Goal: Information Seeking & Learning: Learn about a topic

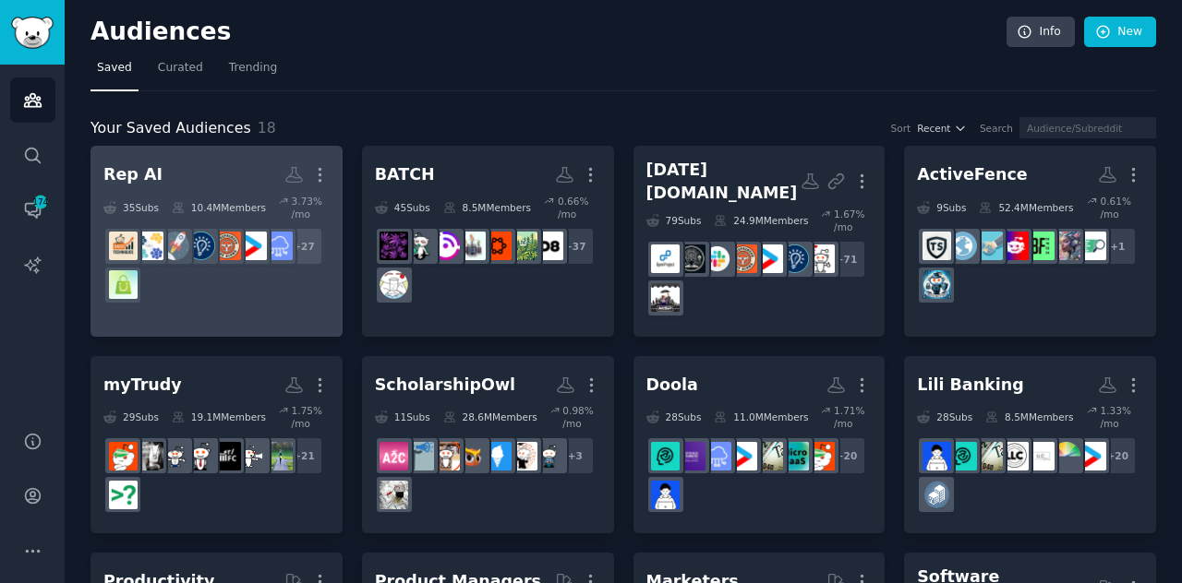
click at [185, 289] on div "+ 27" at bounding box center [216, 266] width 226 height 78
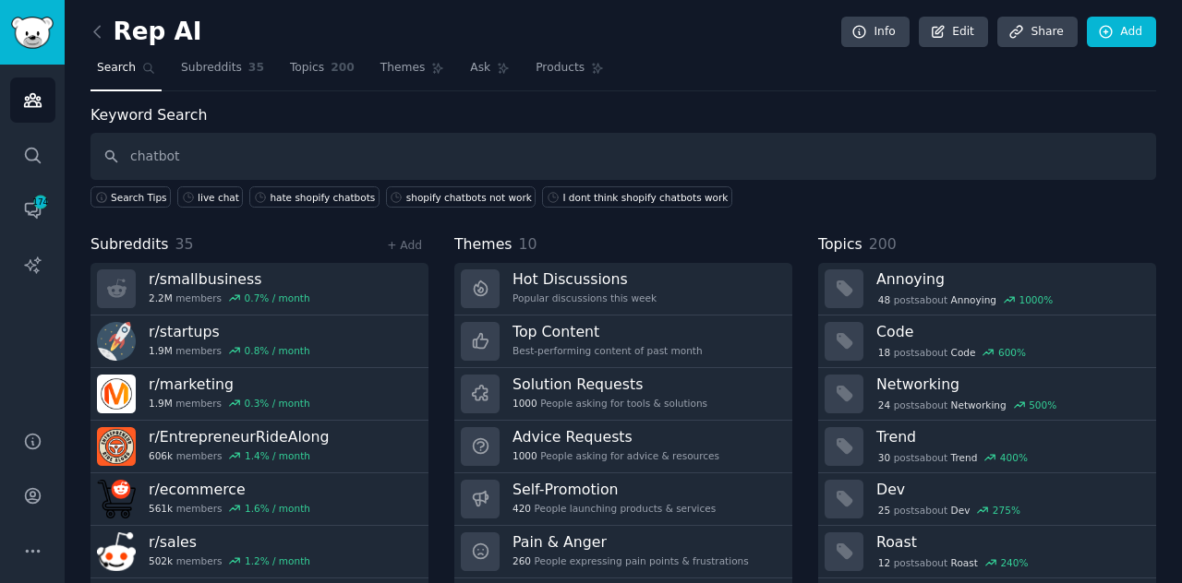
type input "chatbot"
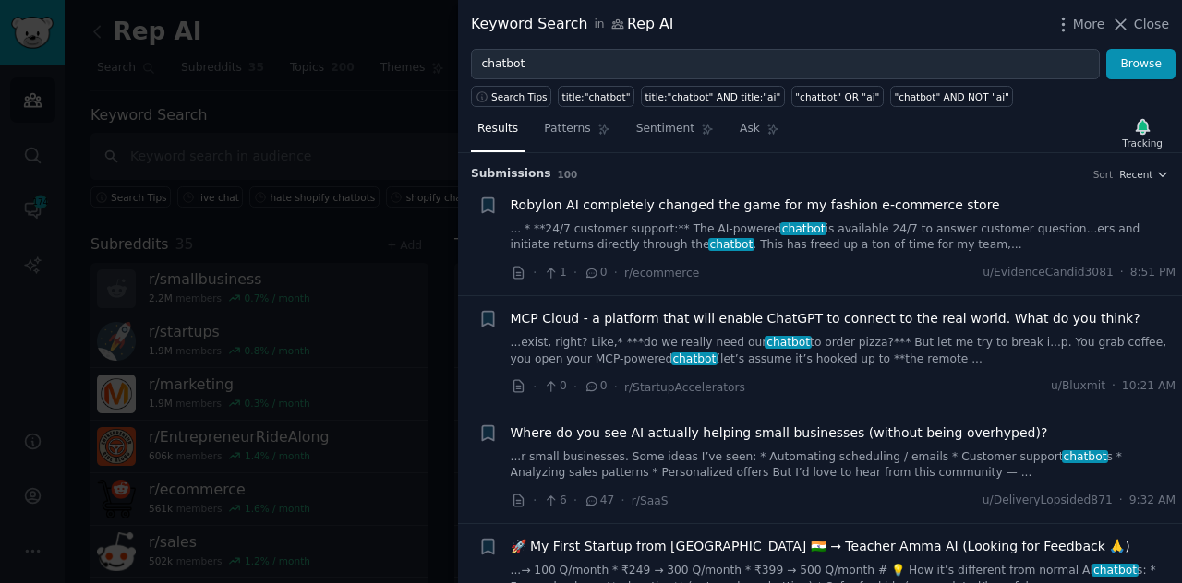
click at [772, 450] on link "...r small businesses. Some ideas I’ve seen: * Automating scheduling / emails *…" at bounding box center [843, 466] width 666 height 32
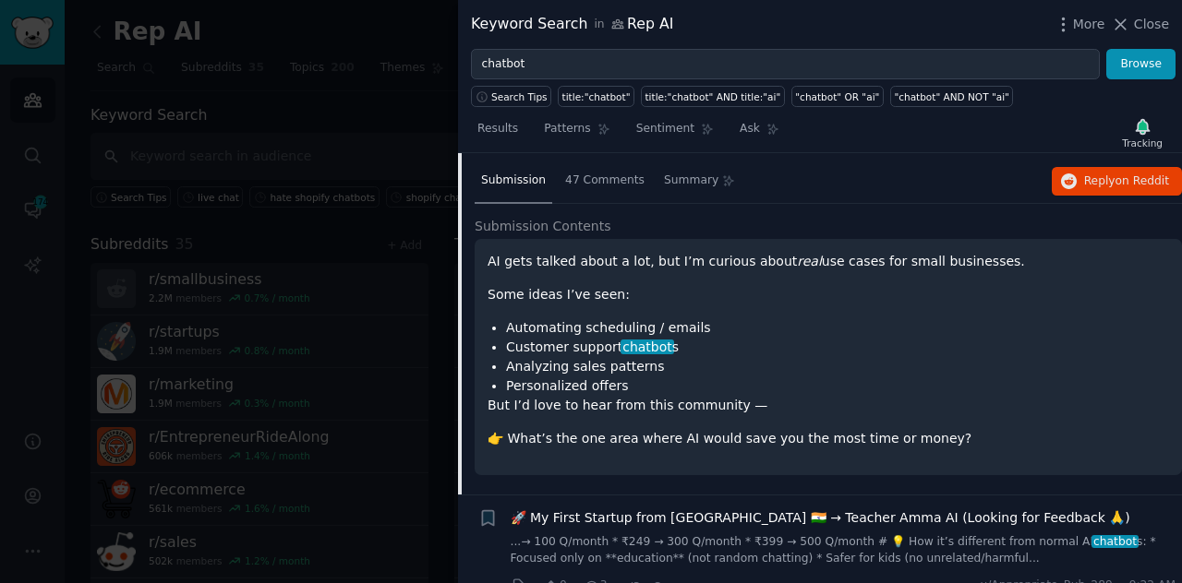
scroll to position [367, 0]
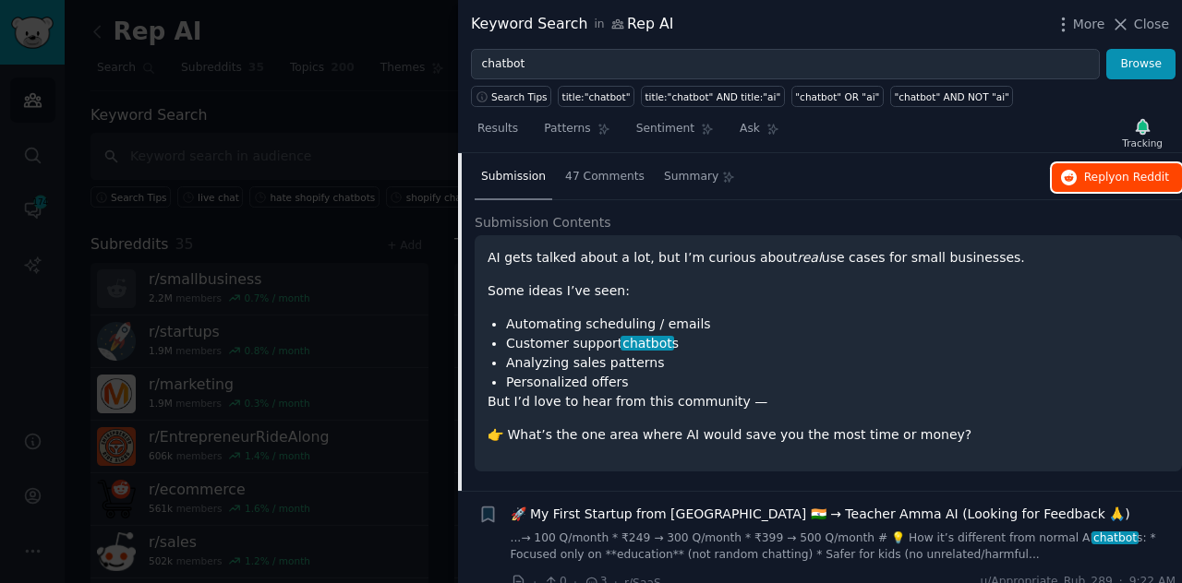
click at [1100, 170] on span "Reply on Reddit" at bounding box center [1126, 178] width 85 height 17
click at [1130, 516] on div "🚀 My First Startup from [GEOGRAPHIC_DATA] 🇮🇳 → Teacher Amma AI (Looking for Fee…" at bounding box center [843, 514] width 666 height 19
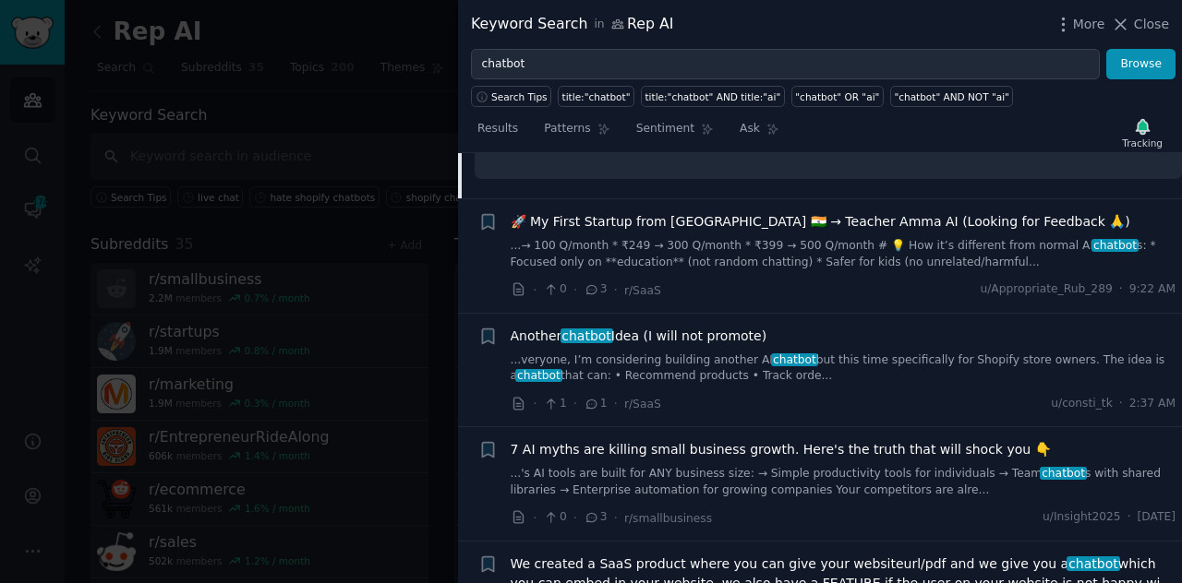
scroll to position [663, 0]
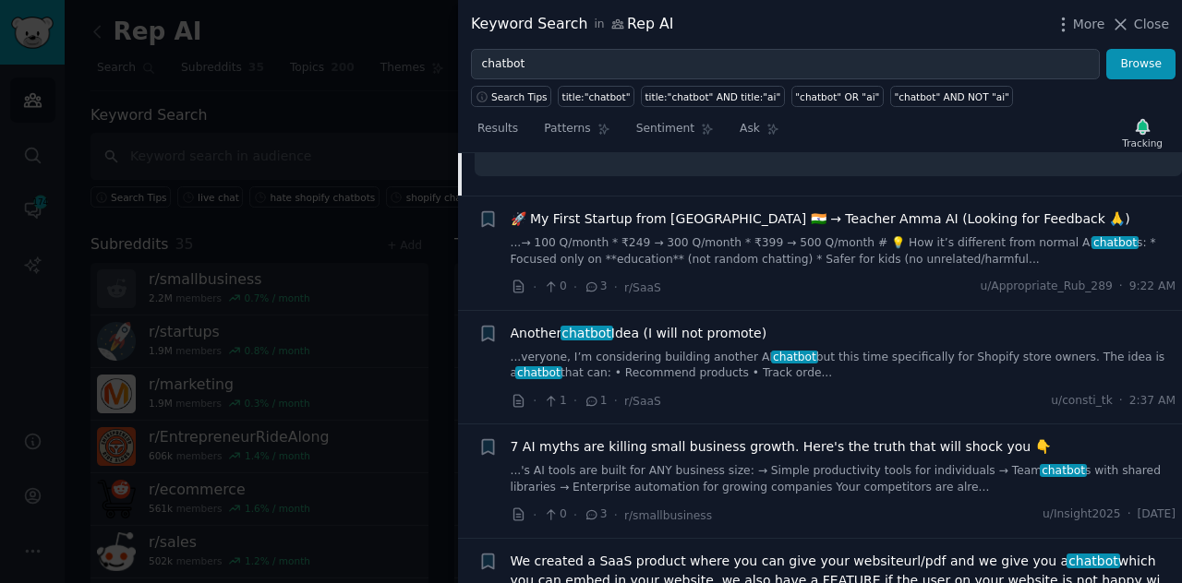
click at [949, 380] on div "Another chatbot Idea (I will not promote) ...veryone, I’m considering building …" at bounding box center [843, 368] width 666 height 88
click at [729, 354] on link "...veryone, I’m considering building another AI chatbot but this time specifica…" at bounding box center [843, 366] width 666 height 32
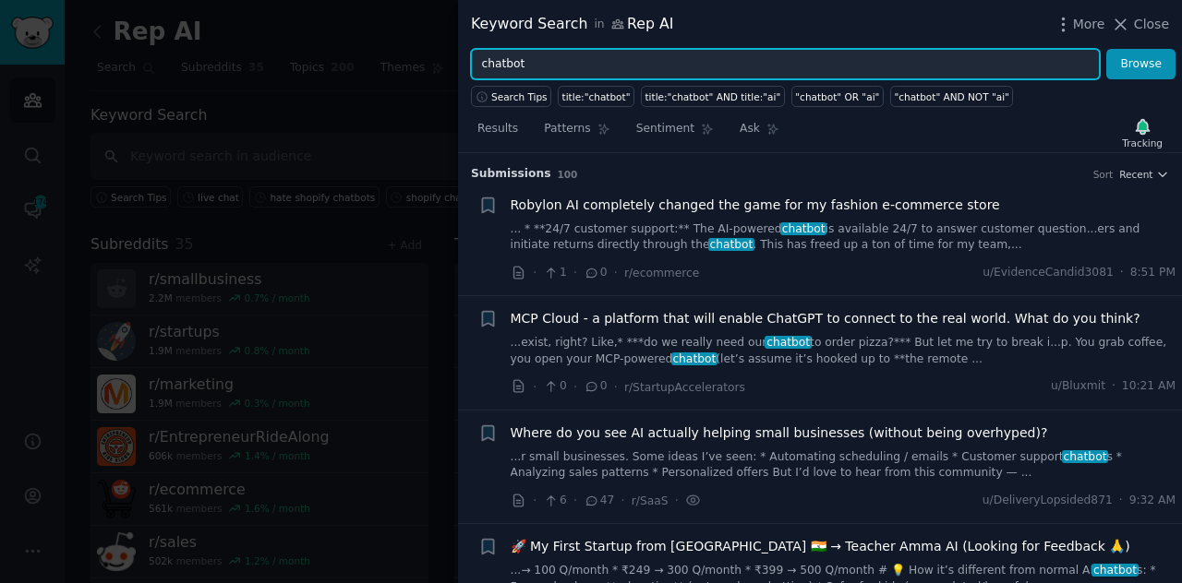
click at [540, 61] on input "chatbot" at bounding box center [785, 64] width 629 height 31
type input "c"
click at [540, 61] on input "AI" at bounding box center [785, 64] width 629 height 31
type input "AI tools"
click at [1106, 49] on button "Browse" at bounding box center [1140, 64] width 69 height 31
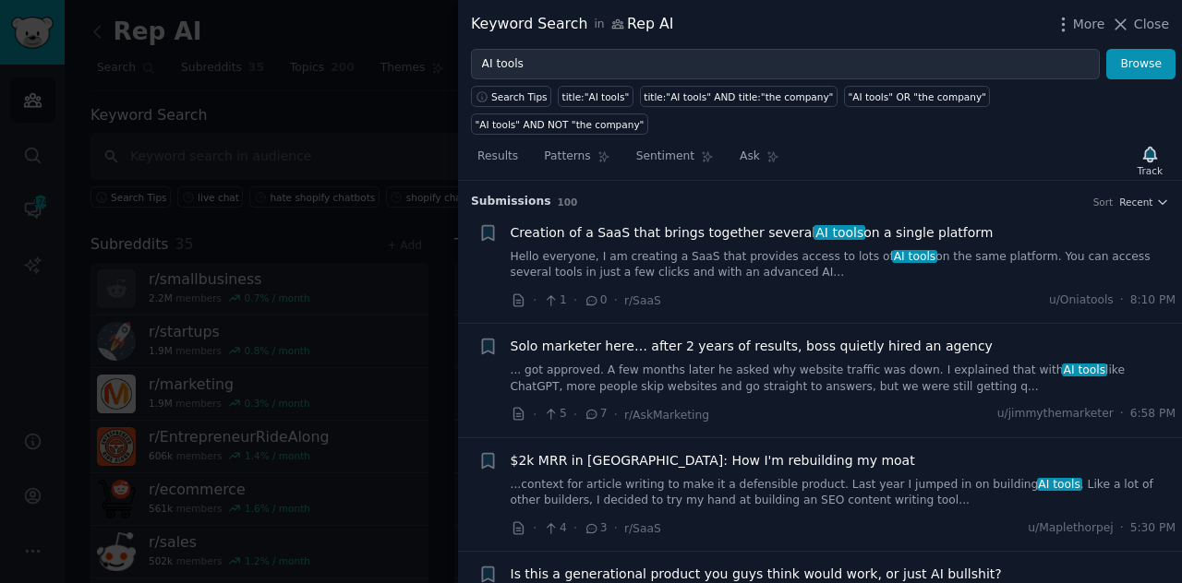
click at [1062, 364] on span "AI tools" at bounding box center [1084, 370] width 45 height 13
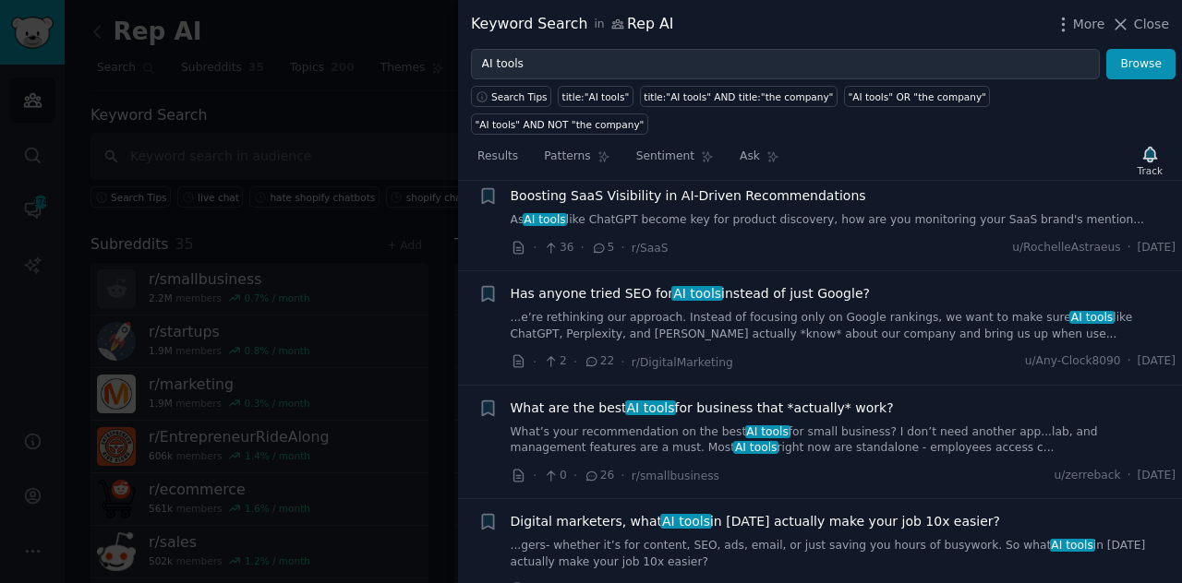
scroll to position [4868, 0]
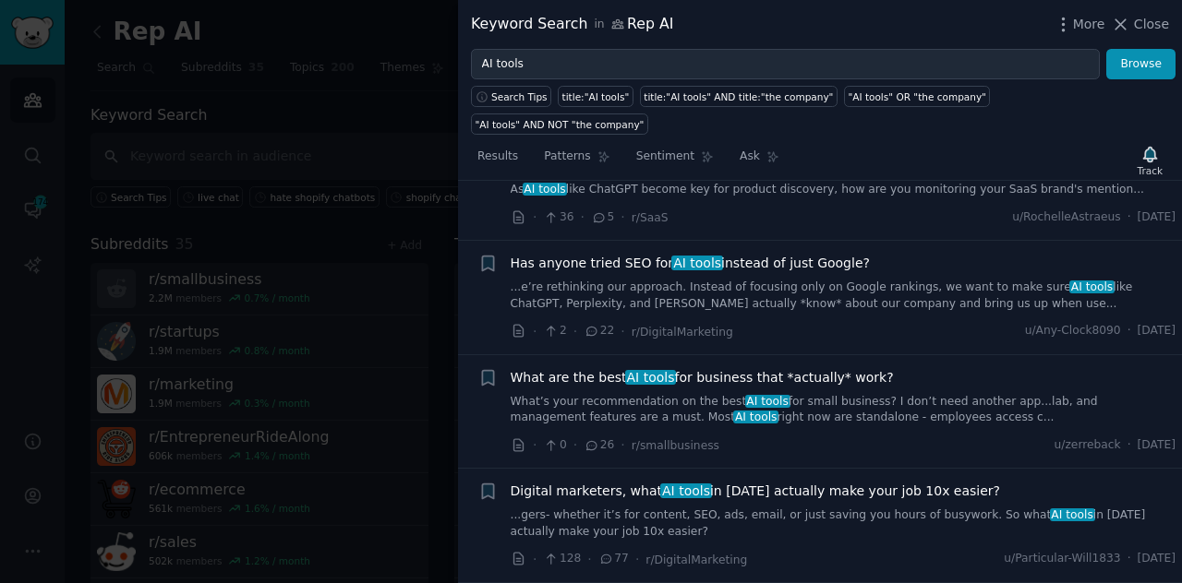
click at [806, 482] on div "Digital marketers, what AI tools in [DATE] actually make your job 10x easier? .…" at bounding box center [843, 511] width 666 height 58
click at [822, 508] on link "...gers- whether it’s for content, SEO, ads, email, or just saving you hours of…" at bounding box center [843, 524] width 666 height 32
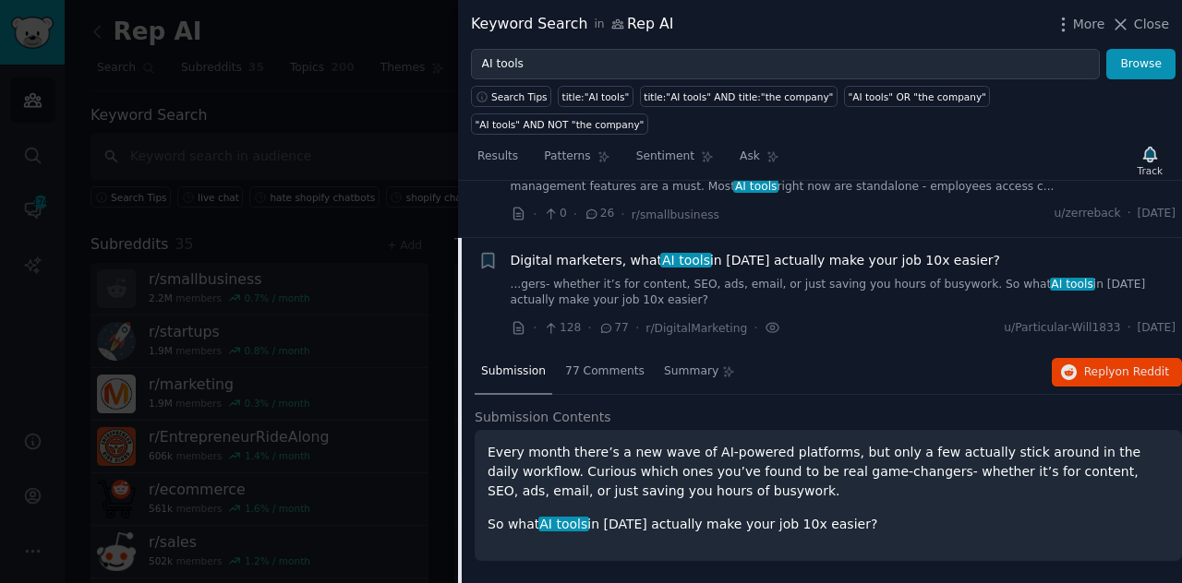
scroll to position [4508, 0]
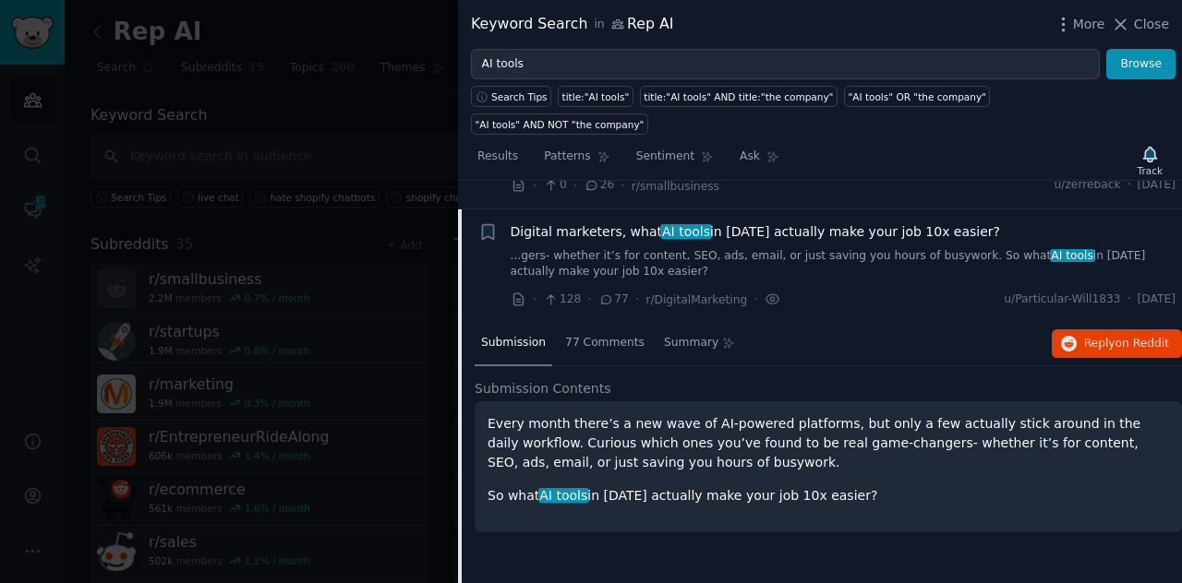
click at [886, 486] on p "So what AI tools in [DATE] actually make your job 10x easier?" at bounding box center [827, 495] width 681 height 19
click at [903, 414] on p "Every month there’s a new wave of AI-powered platforms, but only a few actually…" at bounding box center [827, 443] width 681 height 58
click at [1117, 337] on span "on Reddit" at bounding box center [1142, 343] width 54 height 13
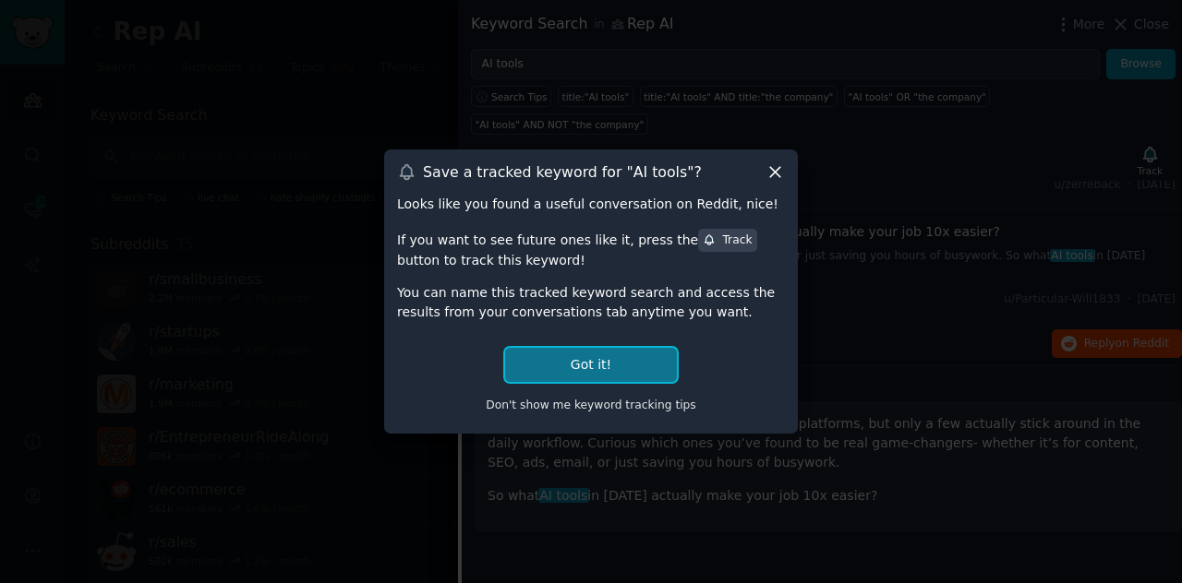
click at [596, 367] on button "Got it!" at bounding box center [591, 365] width 172 height 34
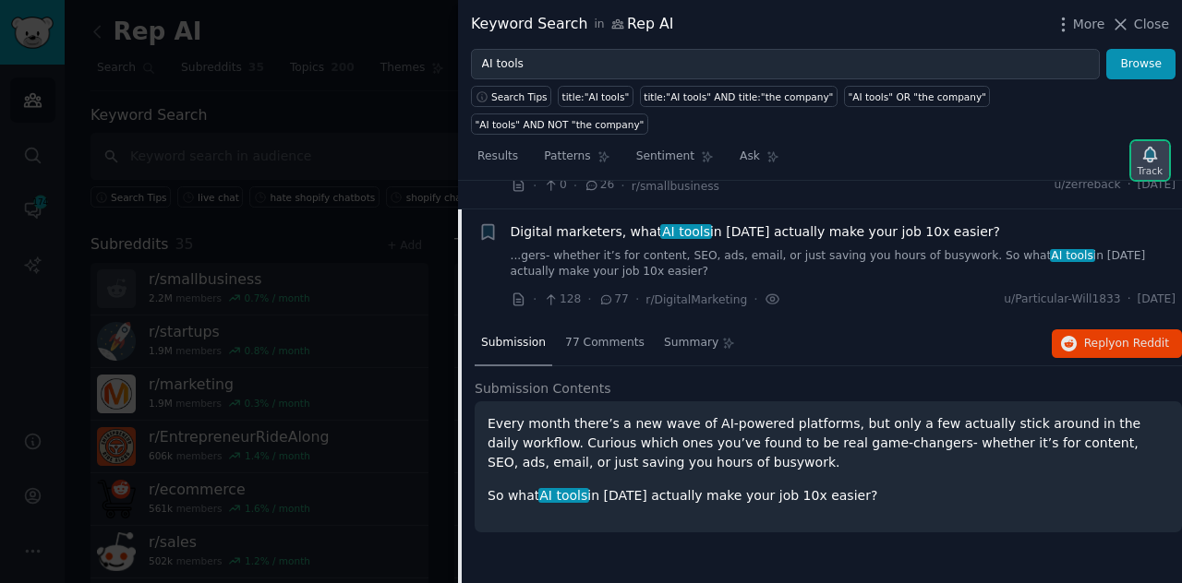
click at [1152, 147] on icon "button" at bounding box center [1149, 154] width 13 height 15
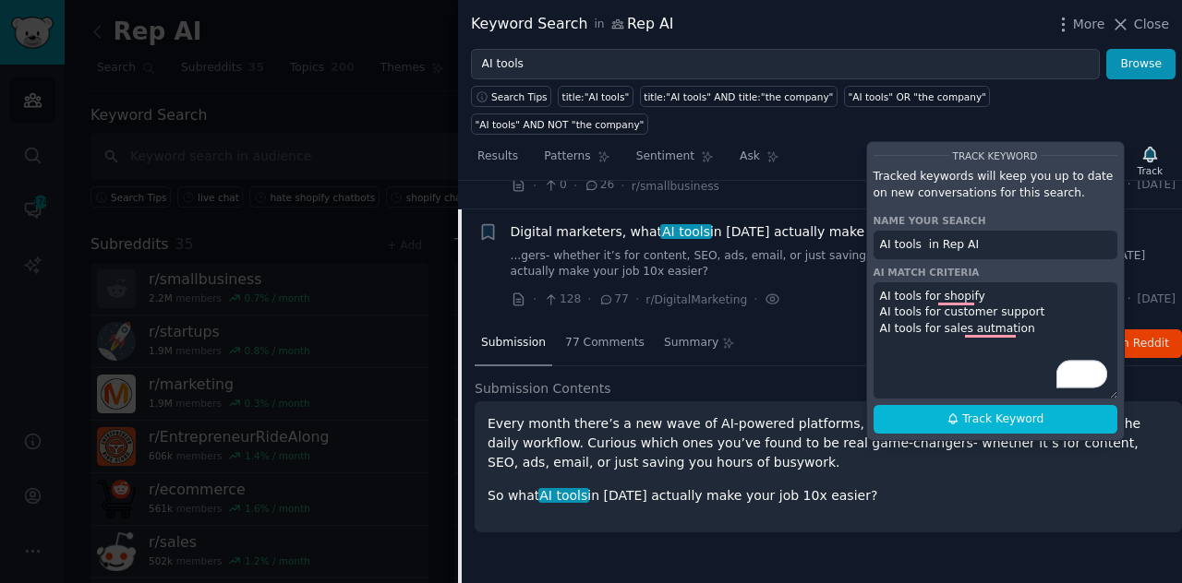
click at [990, 307] on textarea "AI tools for shopify AI tools for customer support AI tools for sales autmation" at bounding box center [995, 340] width 244 height 116
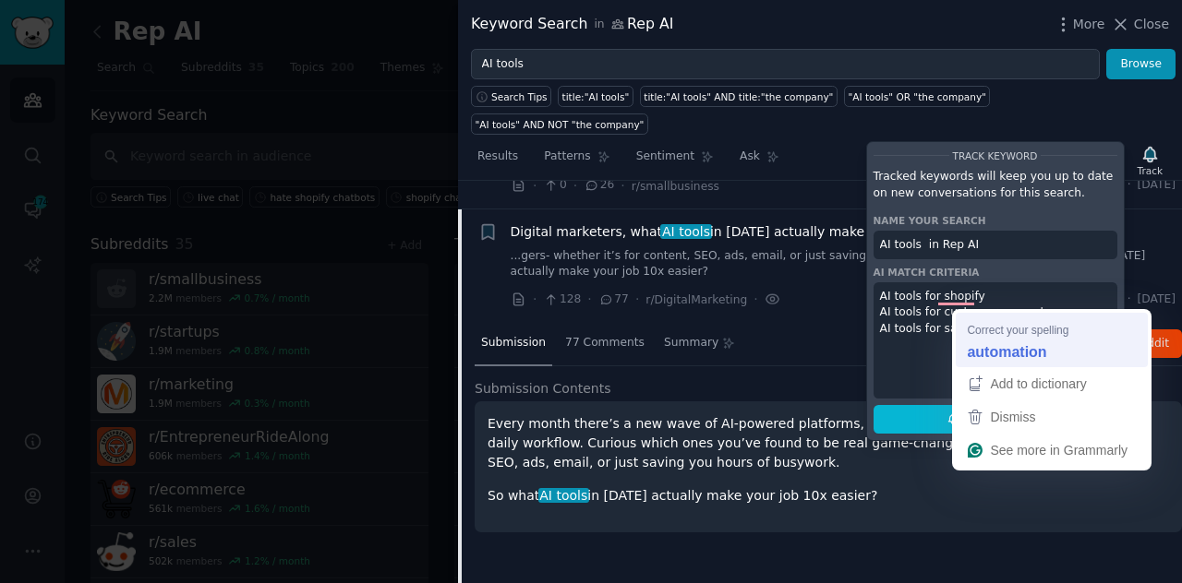
drag, startPoint x: 990, startPoint y: 307, endPoint x: 1002, endPoint y: 346, distance: 40.6
click at [1002, 346] on html "Audiences Search Conversations 174 AI Reports Help Account More Rep AI Info Edi…" at bounding box center [591, 291] width 1182 height 583
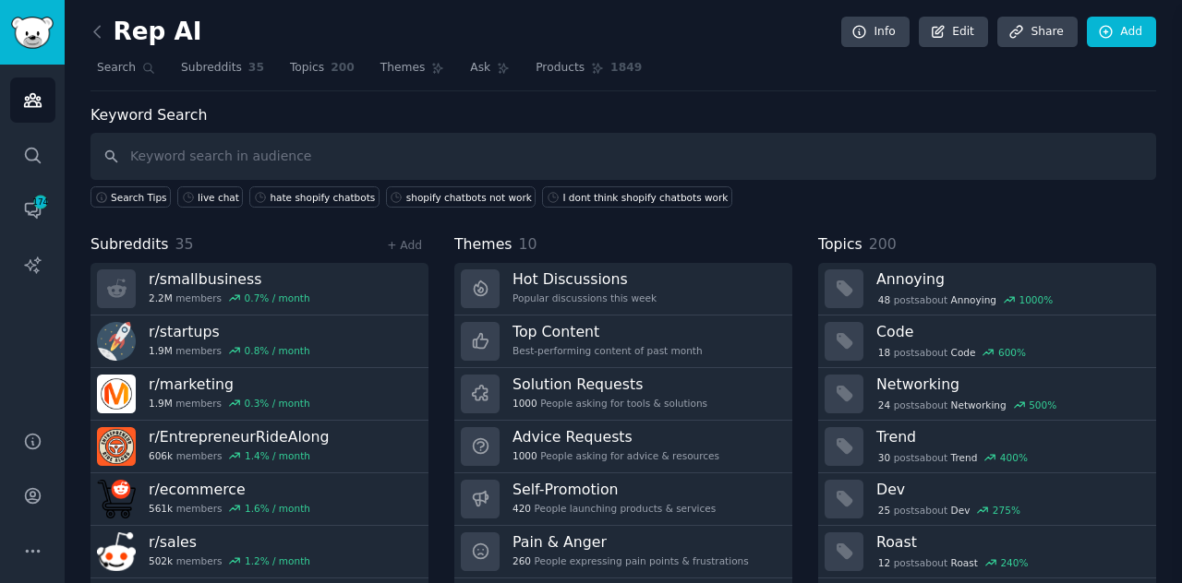
type textarea "AI tools for shopify AI tools for customer support AI tools for sales automation"
click at [310, 154] on input "text" at bounding box center [622, 156] width 1065 height 47
type input "shopify chatbot"
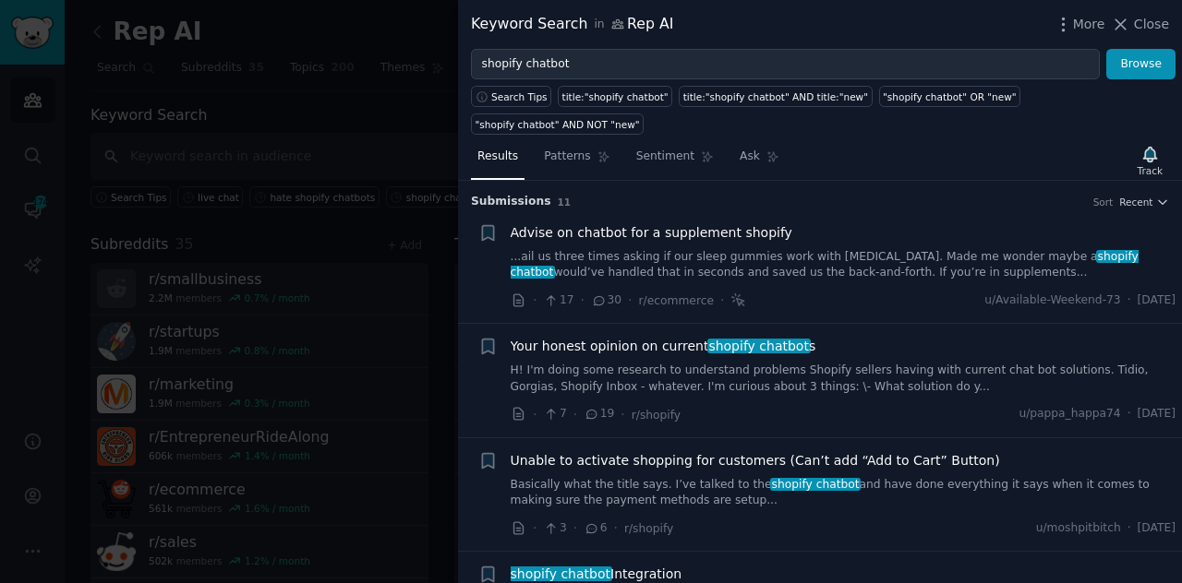
click at [867, 249] on link "...ail us three times asking if our sleep gummies work with [MEDICAL_DATA]. Mad…" at bounding box center [843, 265] width 666 height 32
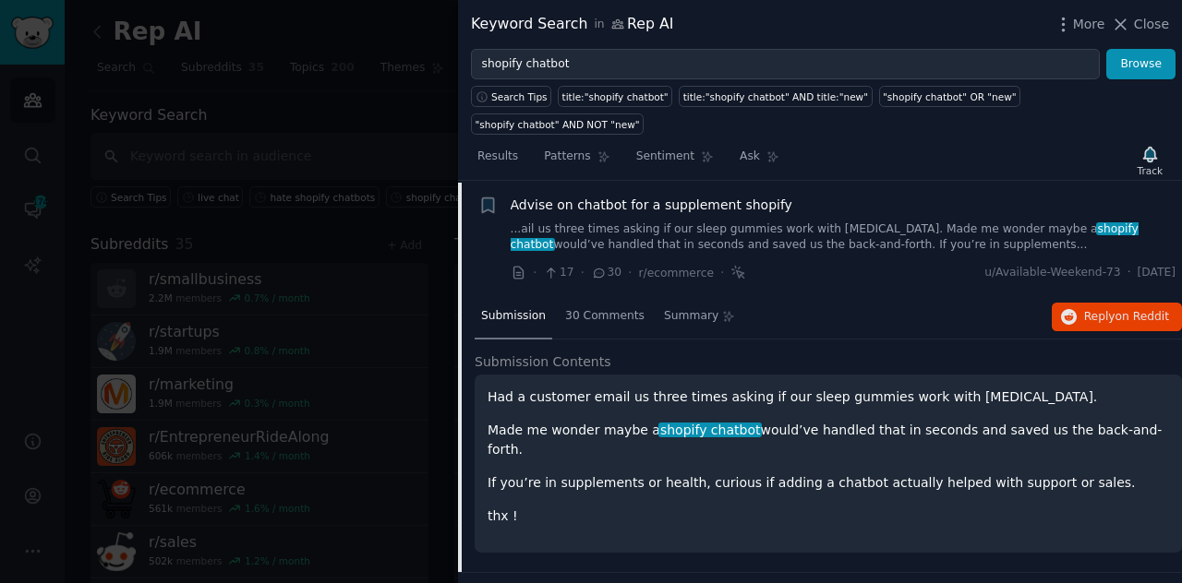
scroll to position [29, 0]
click at [1107, 308] on span "Reply on Reddit" at bounding box center [1126, 316] width 85 height 17
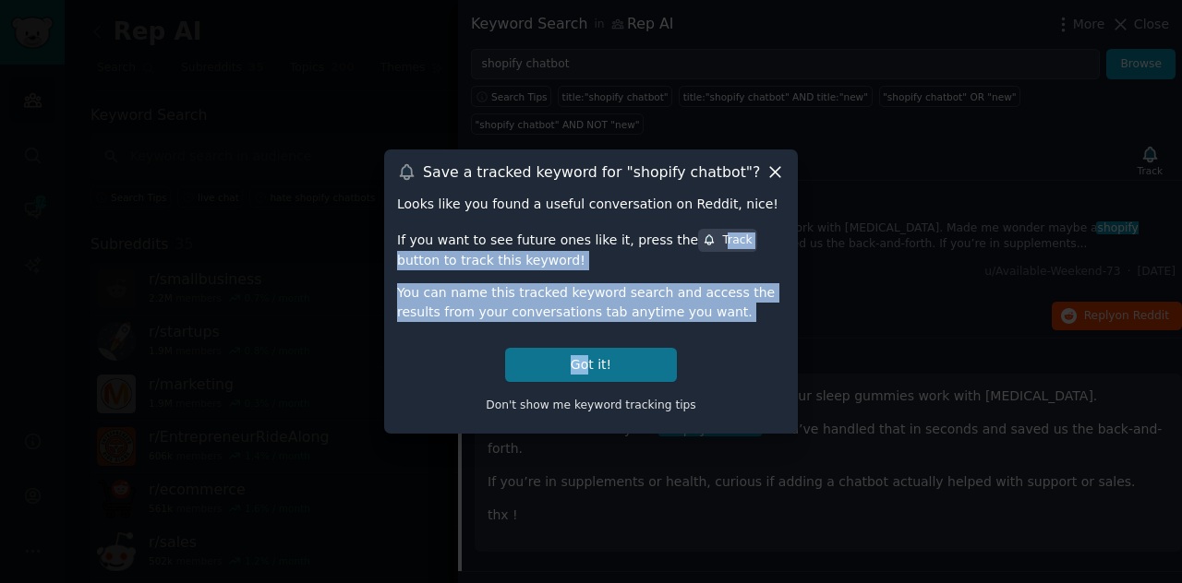
drag, startPoint x: 680, startPoint y: 245, endPoint x: 589, endPoint y: 352, distance: 140.8
click at [589, 352] on div "Looks like you found a useful conversation on Reddit, nice! If you want to see …" at bounding box center [591, 307] width 388 height 225
click at [692, 313] on div "You can name this tracked keyword search and access the results from your conve…" at bounding box center [591, 302] width 388 height 39
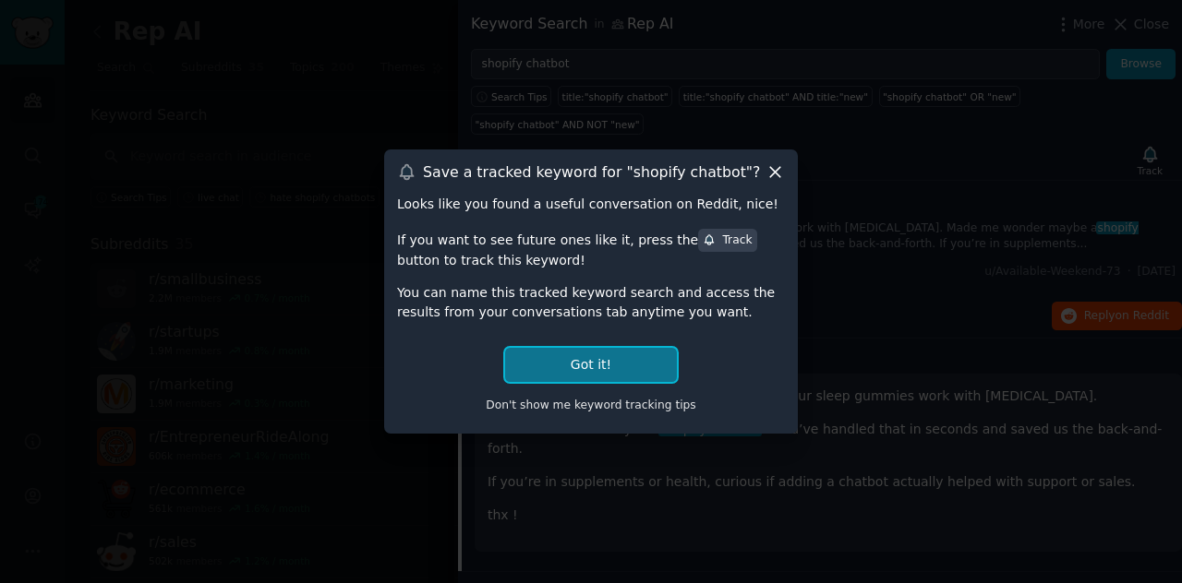
click at [595, 351] on button "Got it!" at bounding box center [591, 365] width 172 height 34
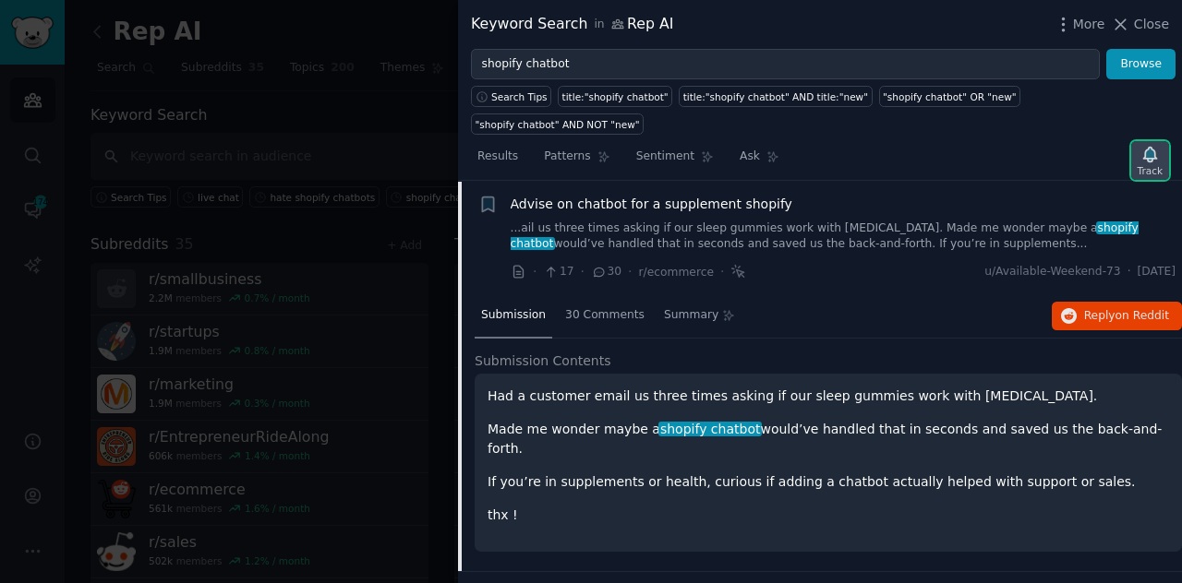
click at [1141, 164] on div "Track" at bounding box center [1149, 170] width 25 height 13
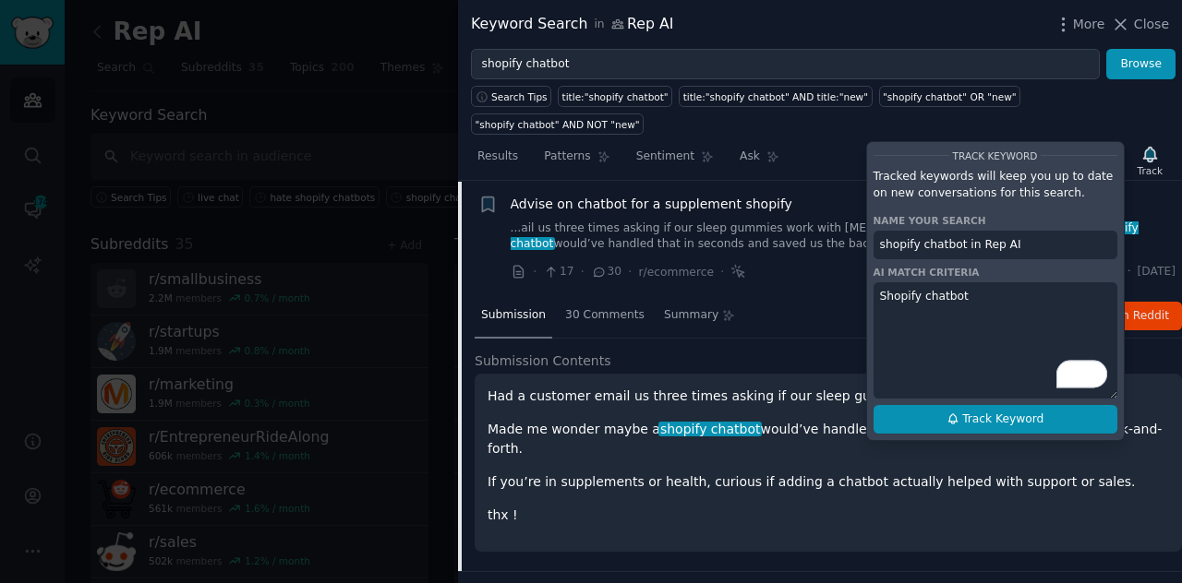
type textarea "Shopify chatbot"
click at [1003, 412] on span "Track Keyword" at bounding box center [1002, 420] width 81 height 17
type input "shopify chatbot in Rep AI"
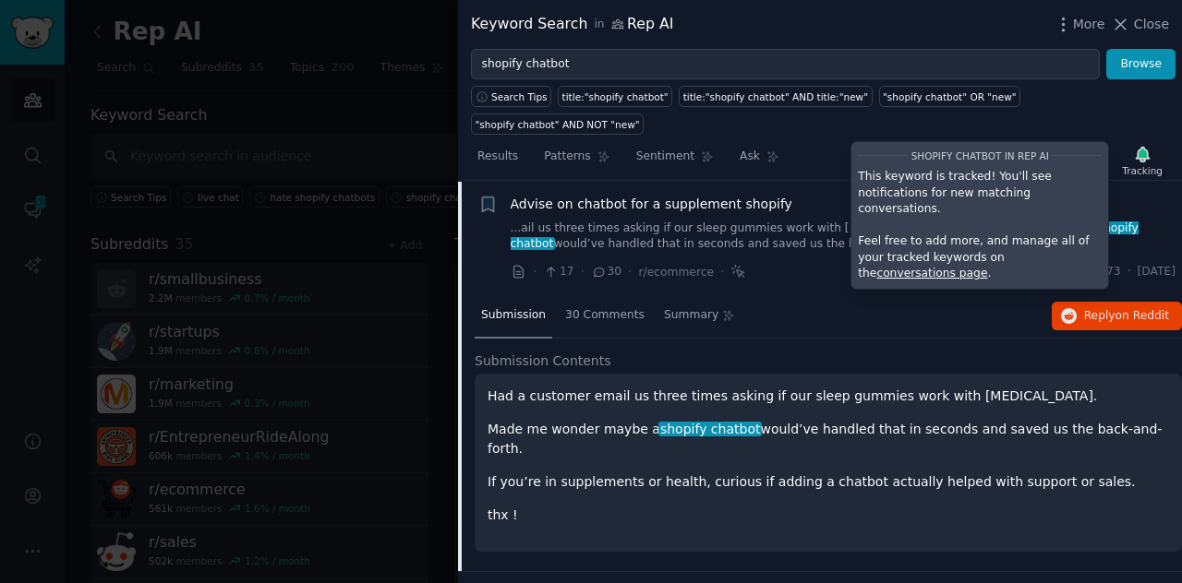
click at [914, 294] on div "Submission 30 Comments Summary Reply on Reddit" at bounding box center [827, 316] width 707 height 44
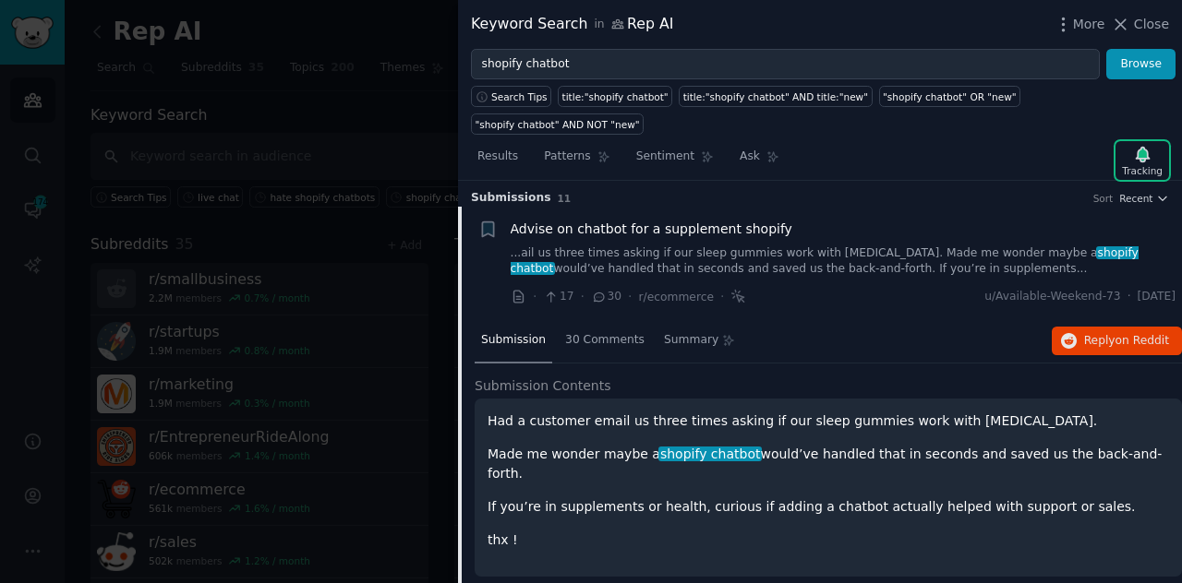
scroll to position [0, 0]
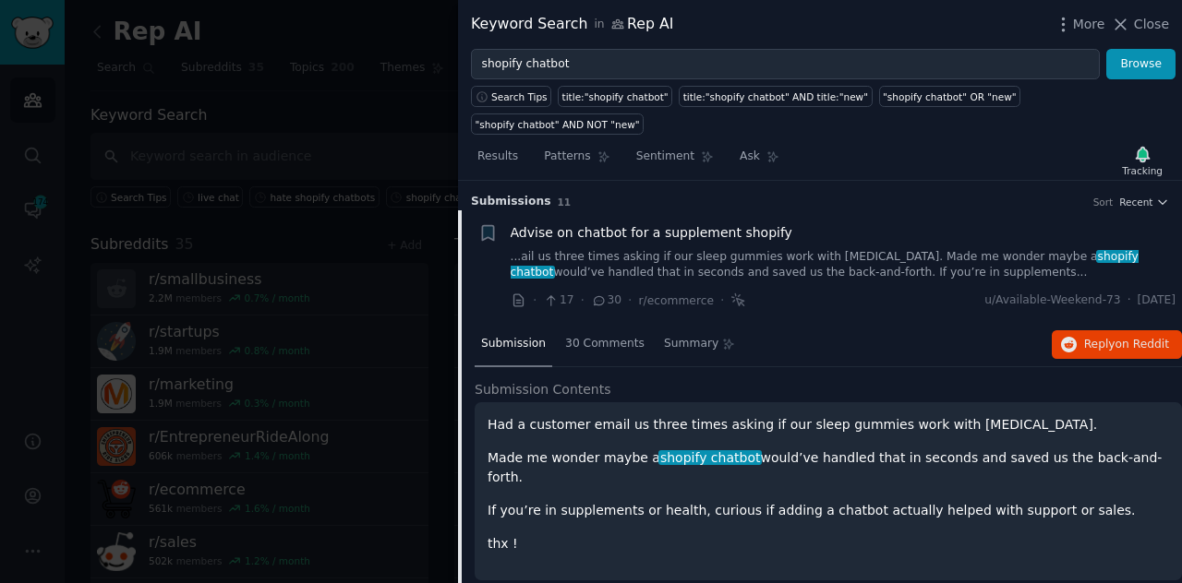
click at [191, 298] on div at bounding box center [591, 291] width 1182 height 583
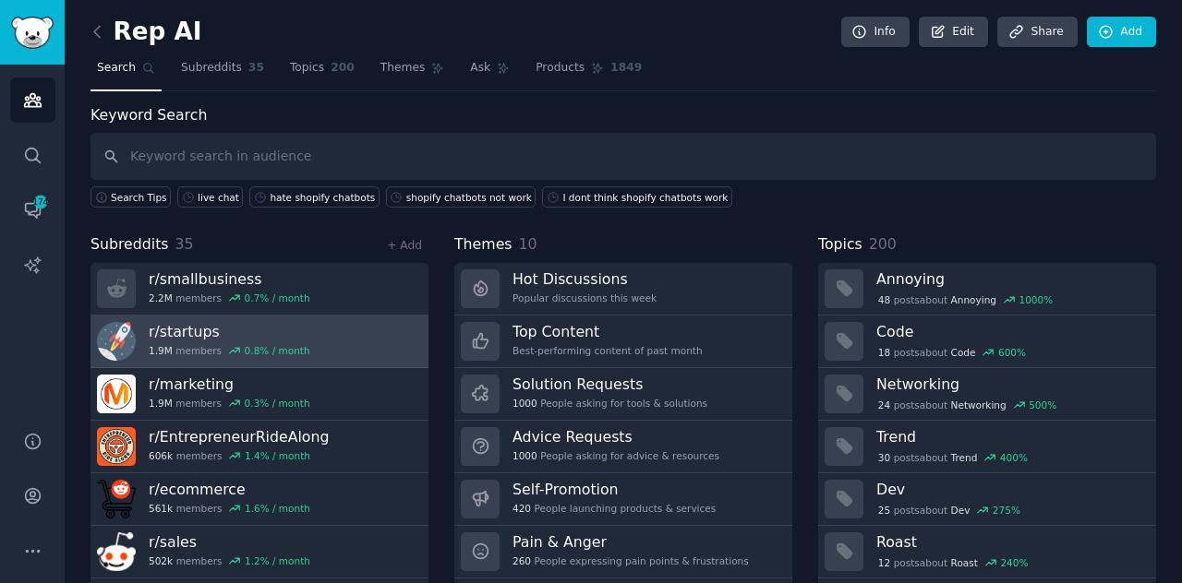
click at [186, 332] on h3 "r/ startups" at bounding box center [230, 331] width 162 height 19
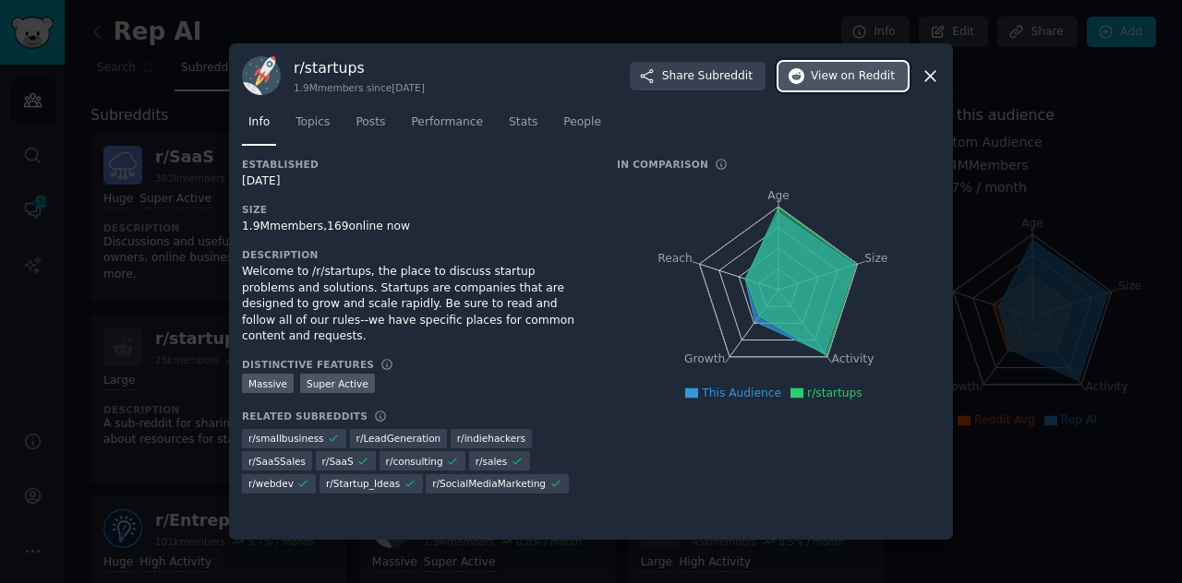
click at [841, 66] on button "View on Reddit" at bounding box center [842, 77] width 129 height 30
click at [923, 75] on icon at bounding box center [929, 75] width 19 height 19
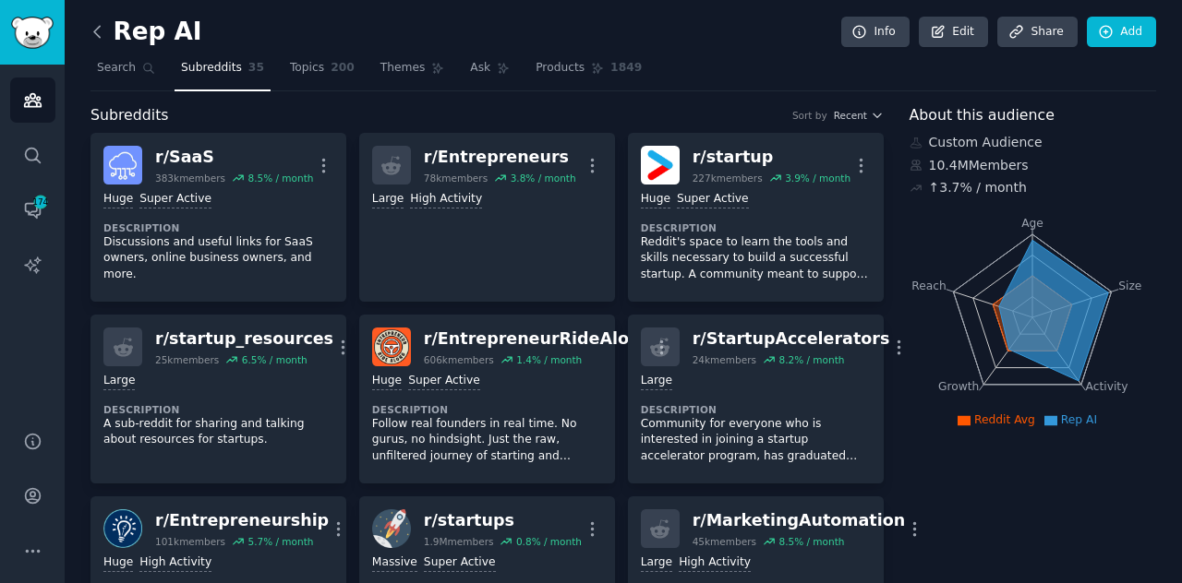
click at [94, 36] on icon at bounding box center [97, 31] width 19 height 19
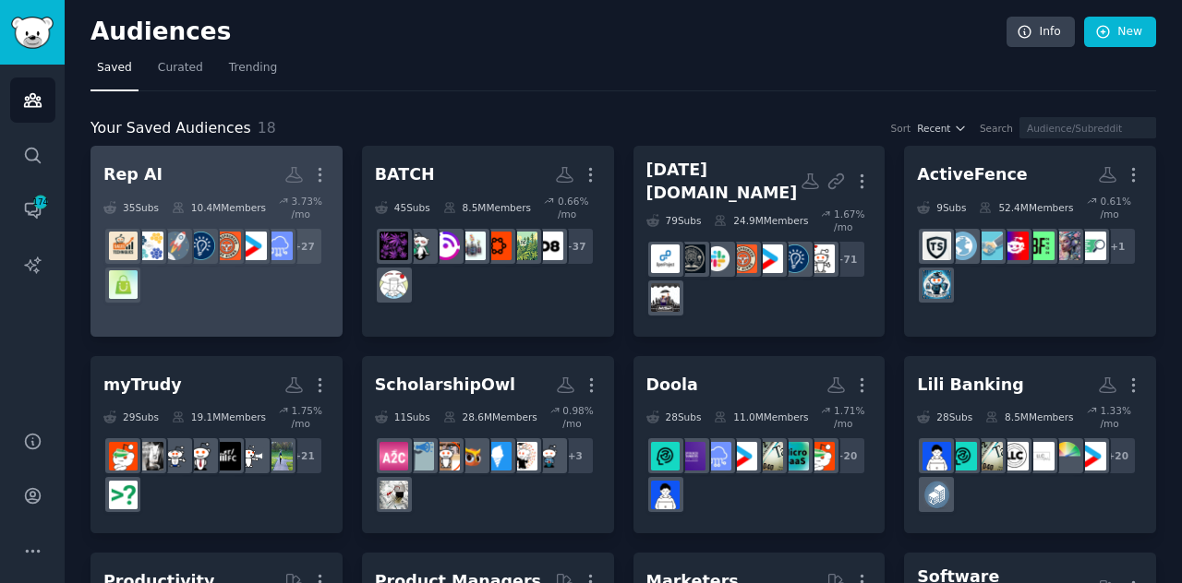
click at [180, 296] on div "+ 27" at bounding box center [216, 266] width 226 height 78
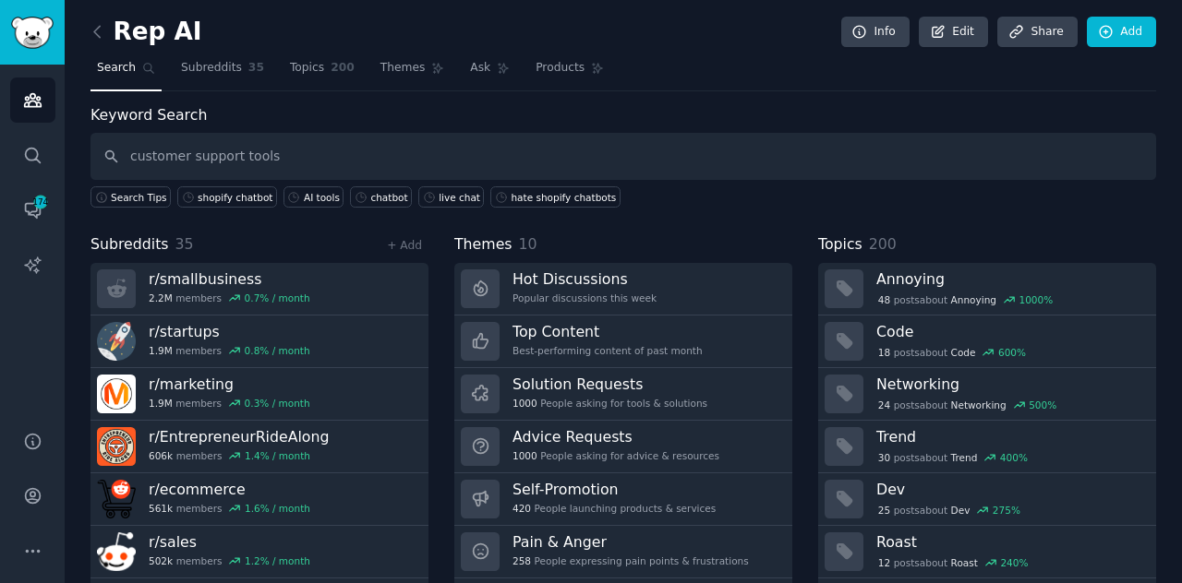
type input "customer support tools"
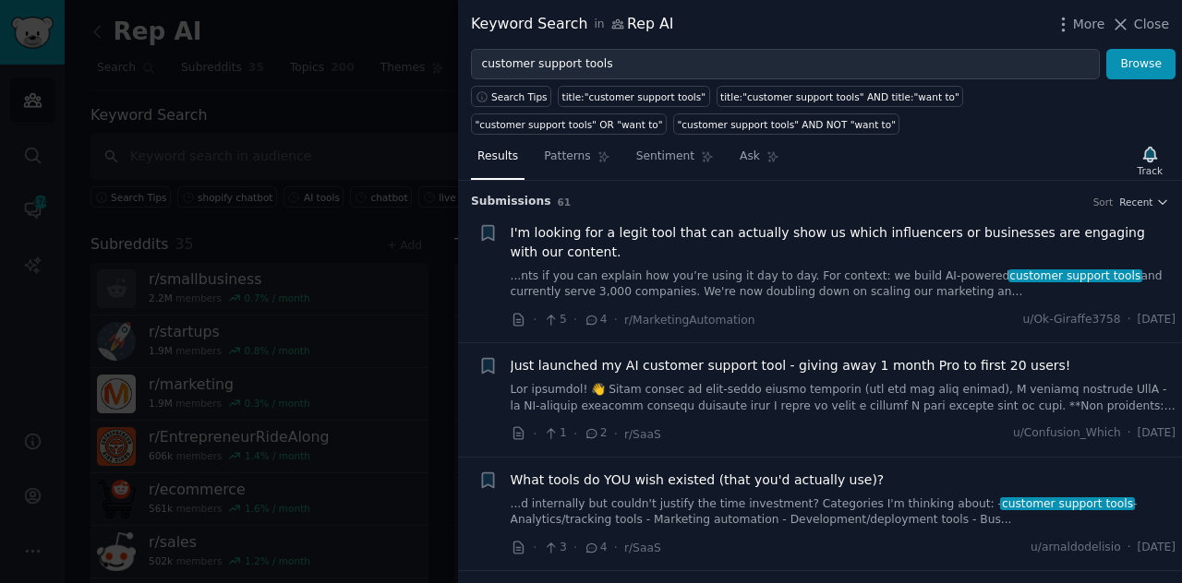
click at [918, 473] on div "What tools do YOU wish existed (that you'd actually use)?" at bounding box center [843, 480] width 666 height 19
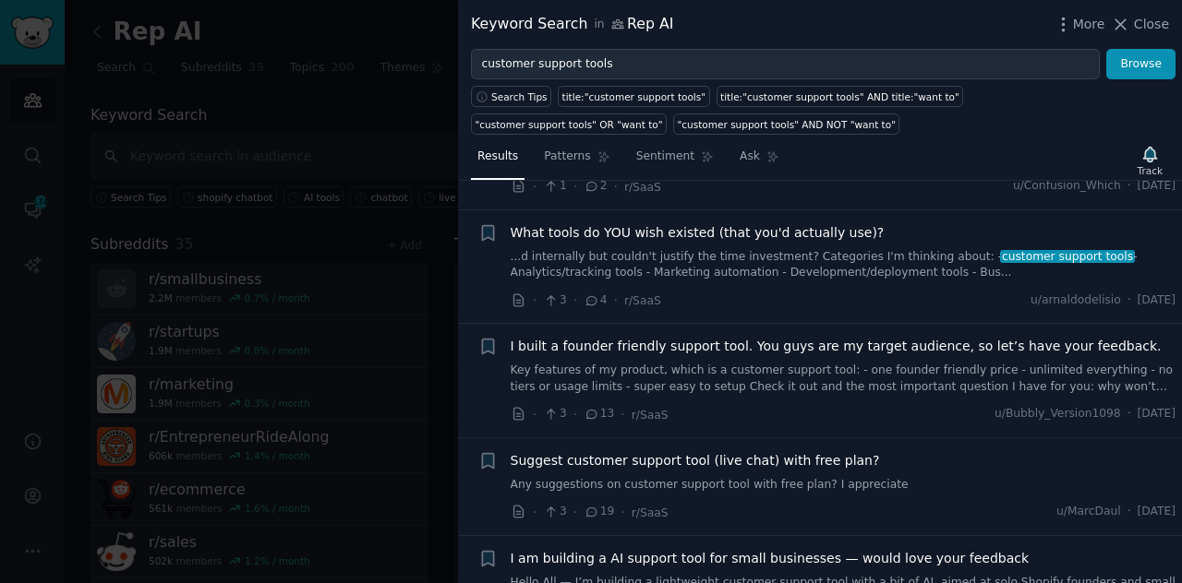
scroll to position [258, 0]
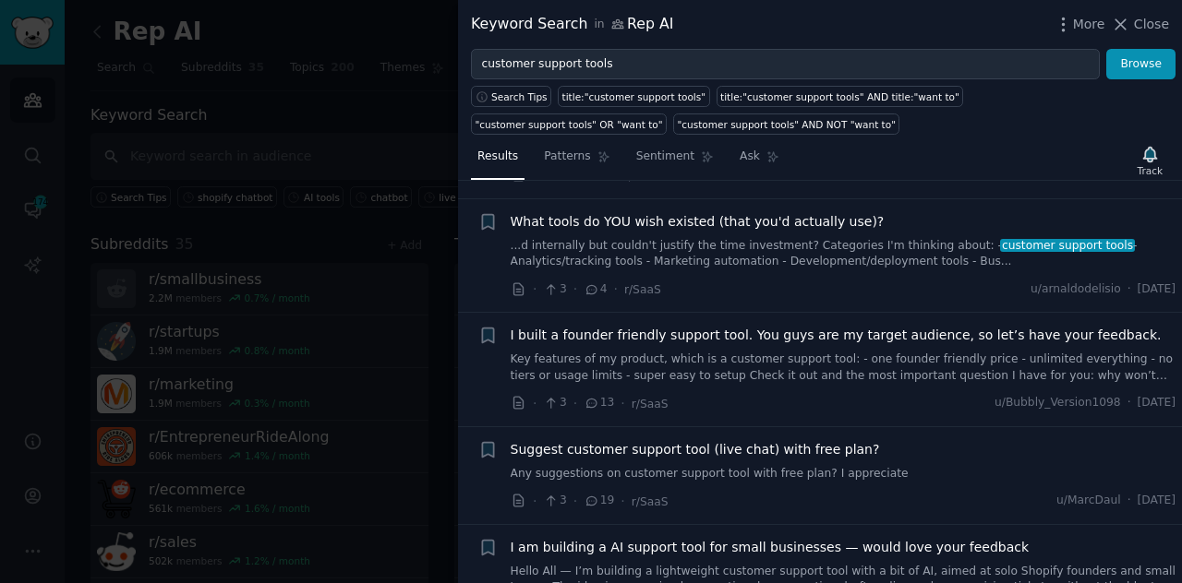
click at [881, 466] on link "Any suggestions on customer support tool with free plan? I appreciate" at bounding box center [843, 474] width 666 height 17
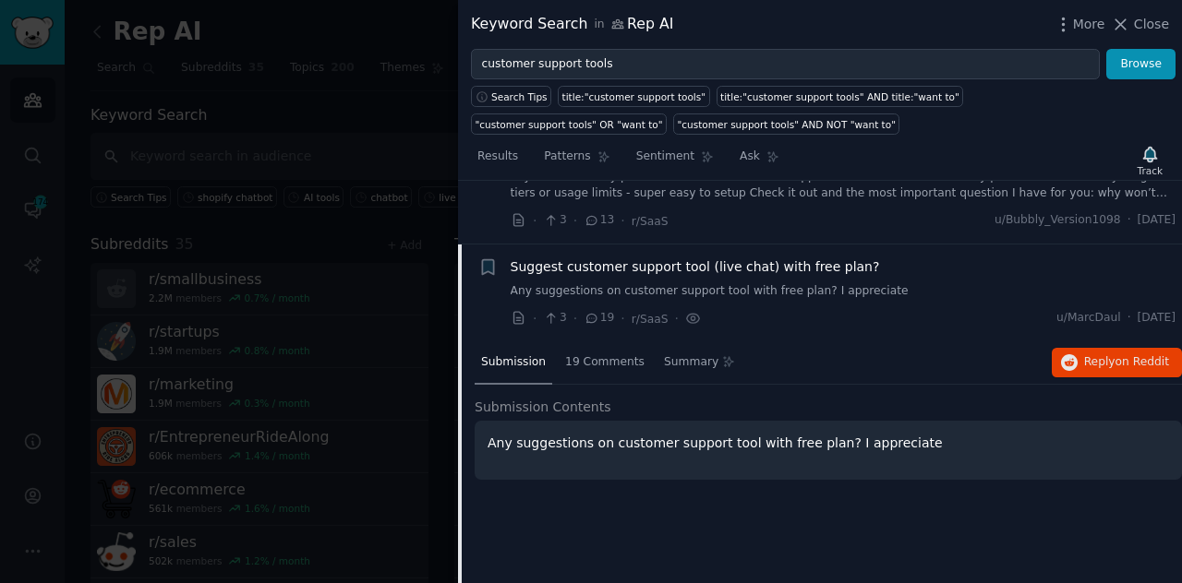
scroll to position [503, 0]
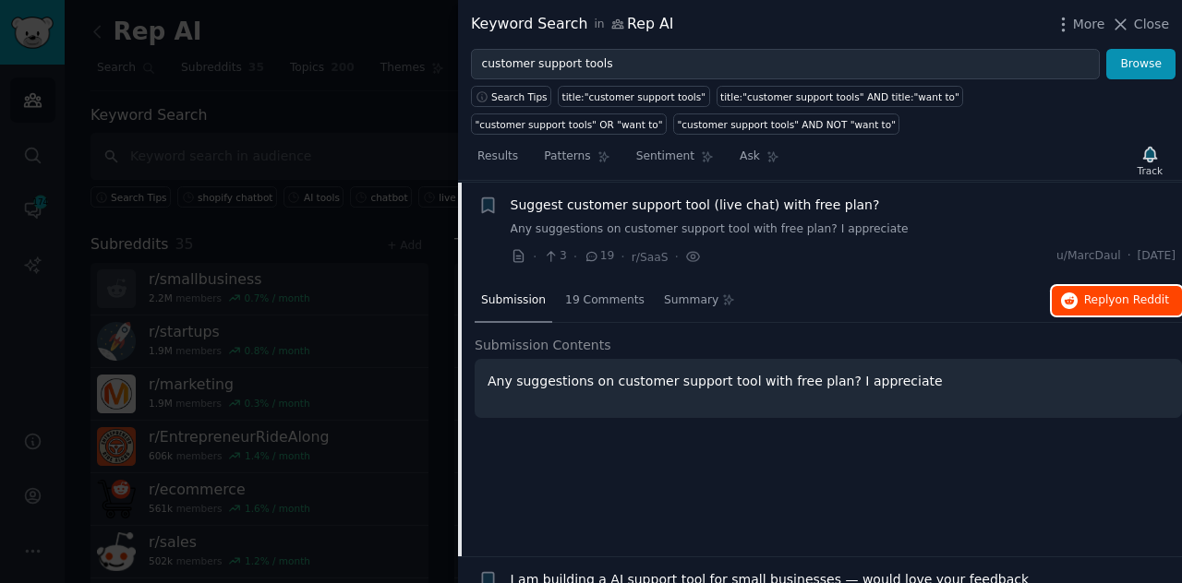
click at [1093, 294] on span "Reply on Reddit" at bounding box center [1126, 301] width 85 height 17
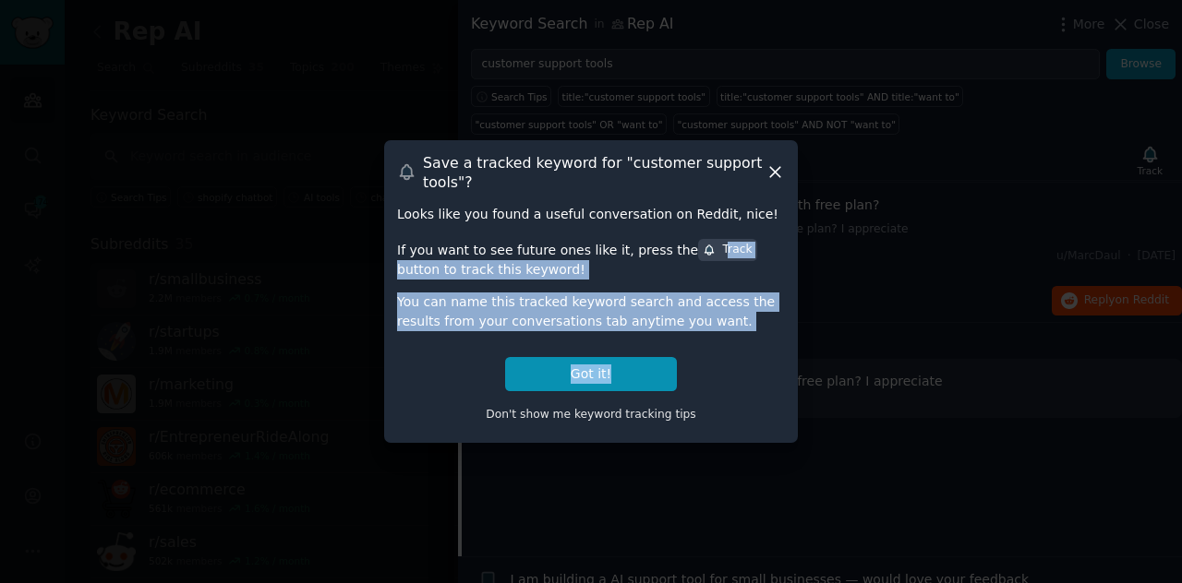
drag, startPoint x: 679, startPoint y: 255, endPoint x: 684, endPoint y: 349, distance: 94.3
click at [684, 349] on div "Looks like you found a useful conversation on Reddit, nice! If you want to see …" at bounding box center [591, 317] width 388 height 225
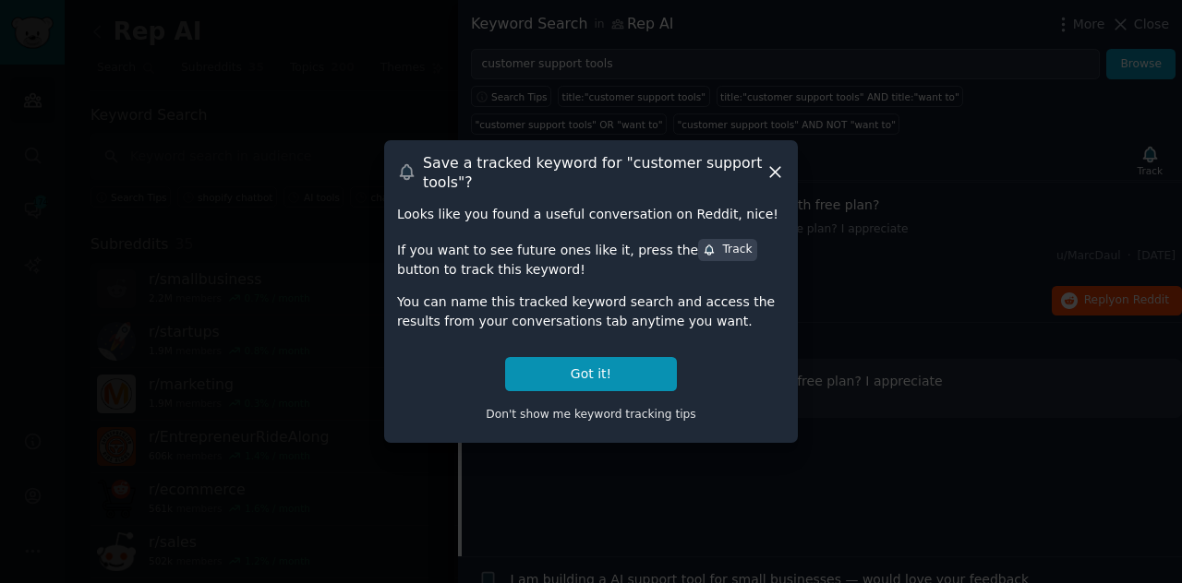
click at [703, 334] on div "Looks like you found a useful conversation on Reddit, nice! If you want to see …" at bounding box center [591, 317] width 388 height 225
click at [603, 365] on button "Got it!" at bounding box center [591, 374] width 172 height 34
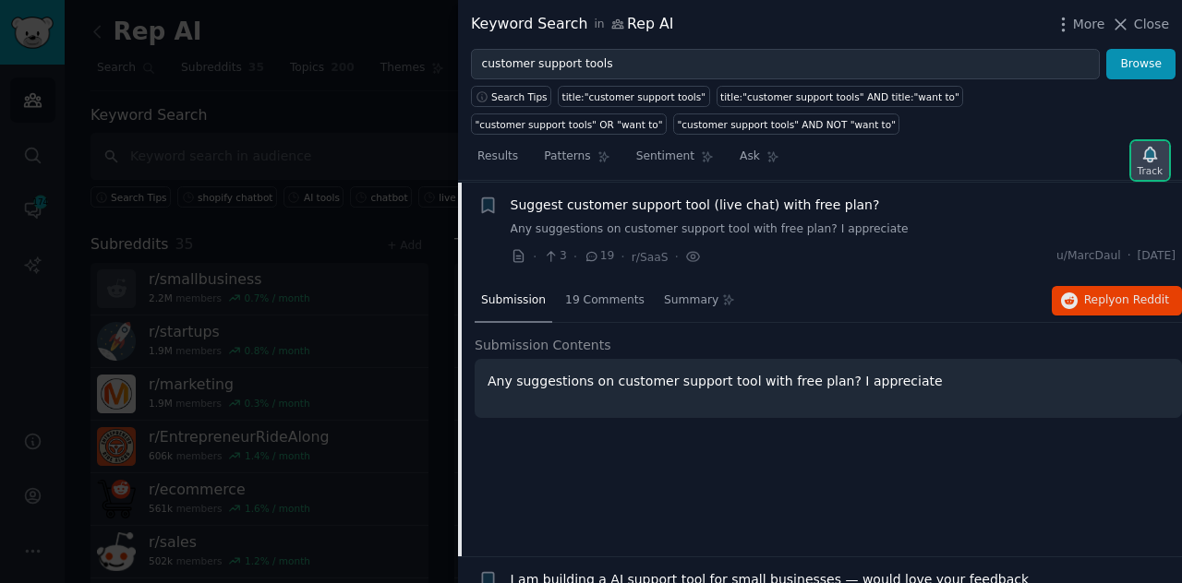
click at [1146, 152] on icon "button" at bounding box center [1149, 154] width 13 height 15
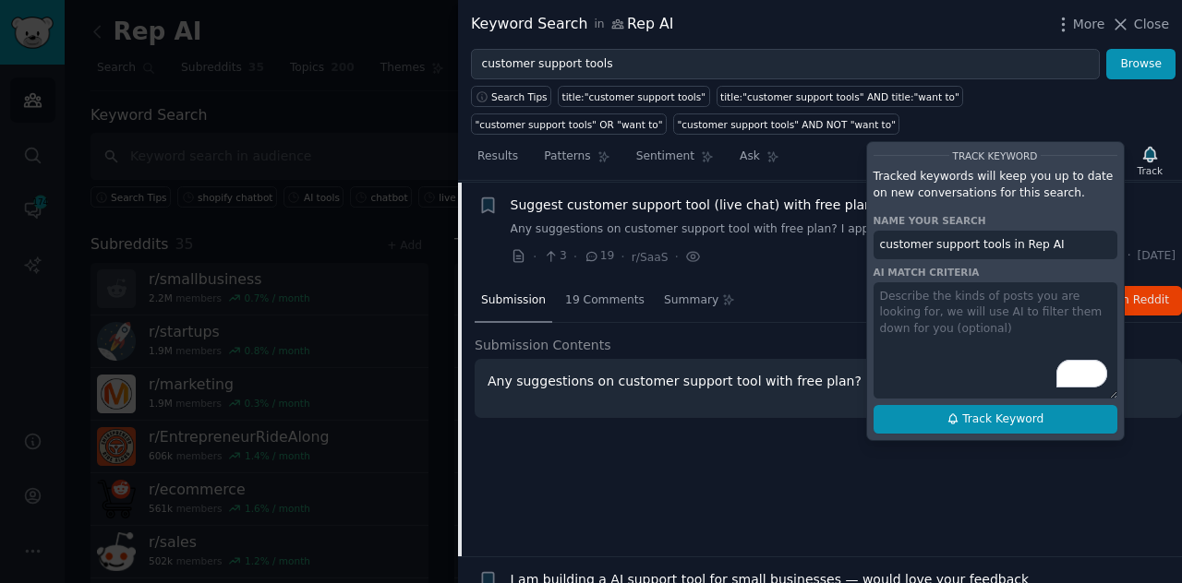
click at [1000, 413] on span "Track Keyword" at bounding box center [1002, 420] width 81 height 17
type input "customer support tools in Rep AI"
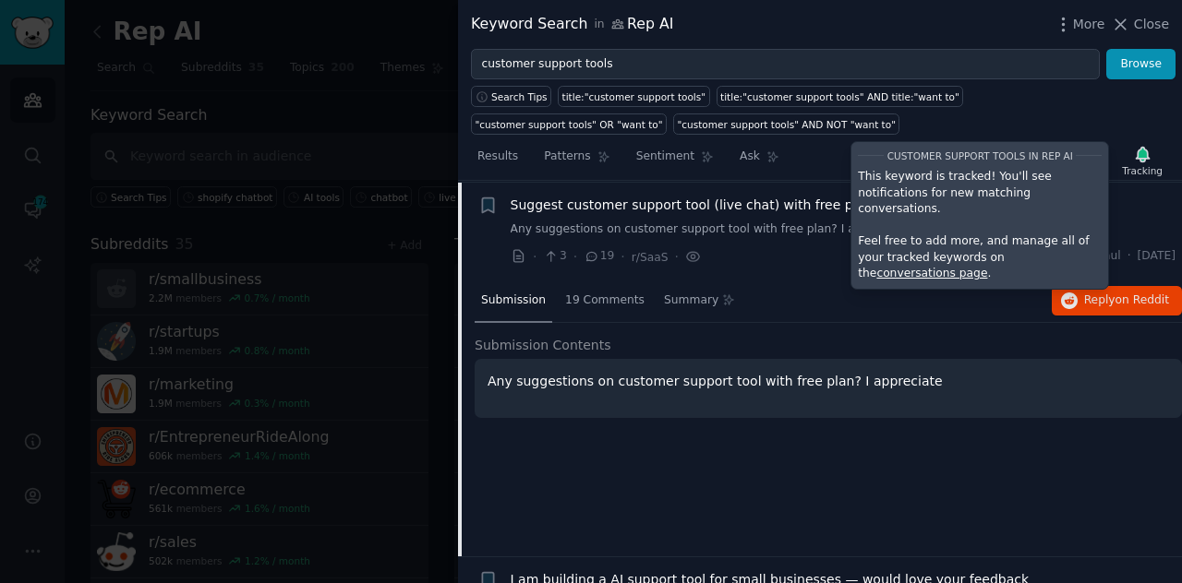
click at [958, 474] on div "Submission 19 Comments Summary Reply on Reddit Submission Contents Any suggesti…" at bounding box center [827, 418] width 707 height 277
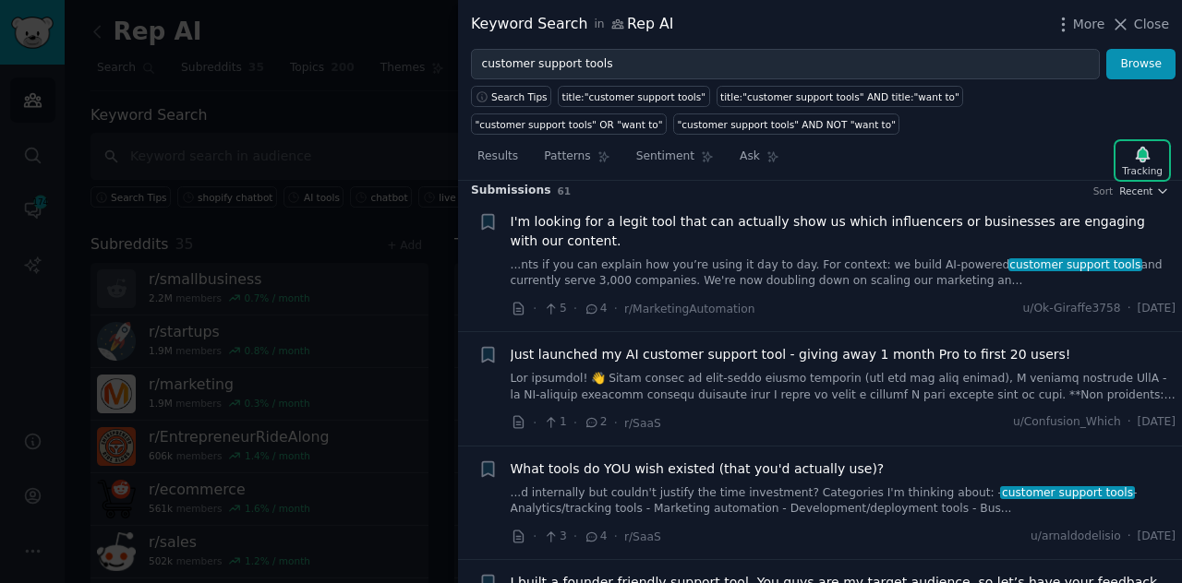
scroll to position [0, 0]
